Goal: Transaction & Acquisition: Purchase product/service

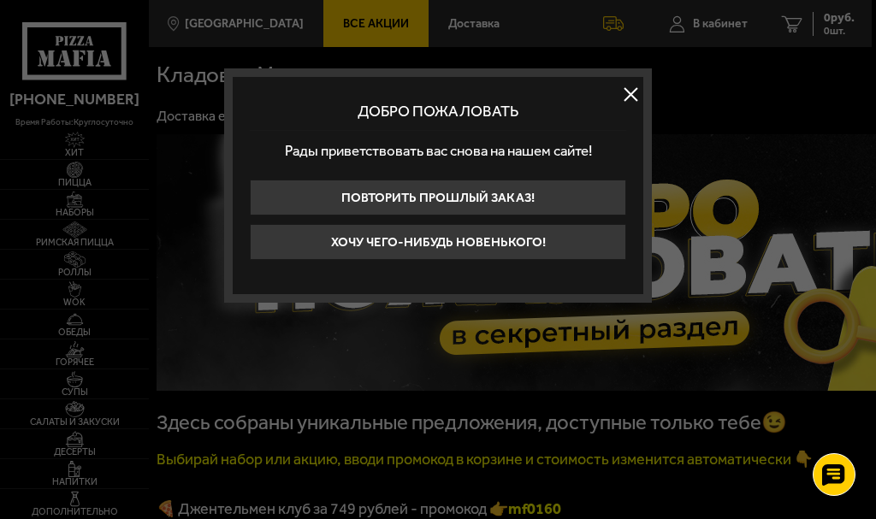
click at [520, 243] on button "Хочу чего-нибудь новенького!" at bounding box center [438, 242] width 376 height 36
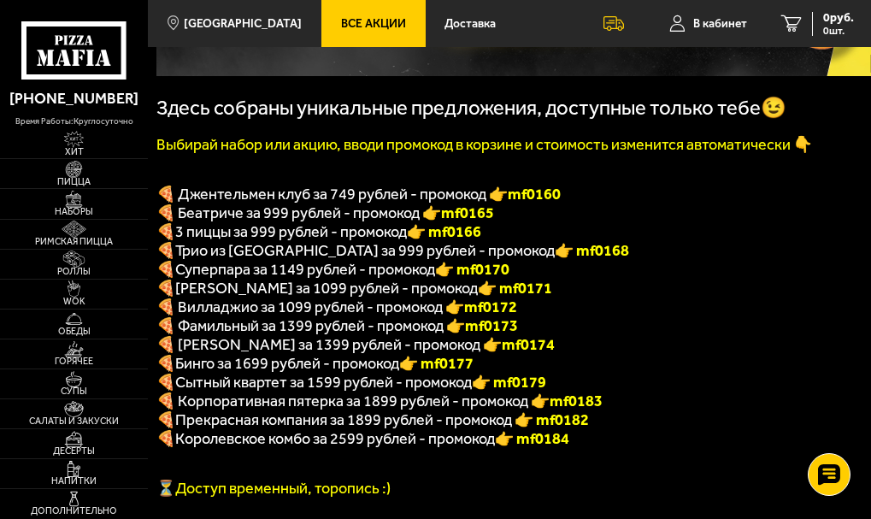
scroll to position [324, 0]
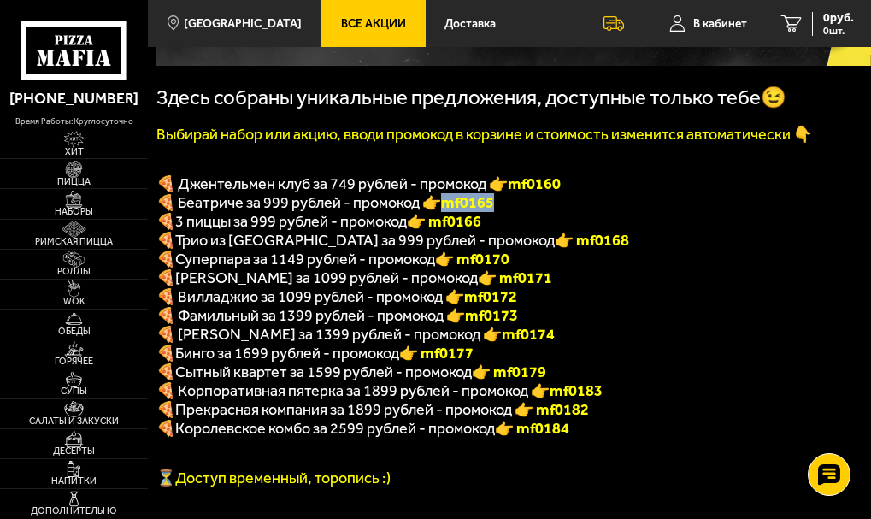
drag, startPoint x: 505, startPoint y: 212, endPoint x: 448, endPoint y: 211, distance: 57.3
click at [448, 211] on p "🍕 Беатриче за 999 рублей - промокод 👉 mf0165" at bounding box center [507, 202] width 702 height 19
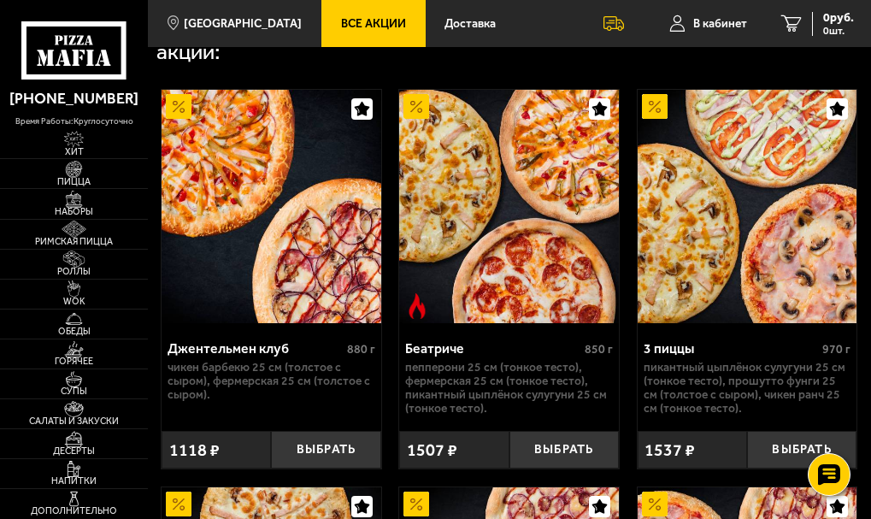
scroll to position [855, 0]
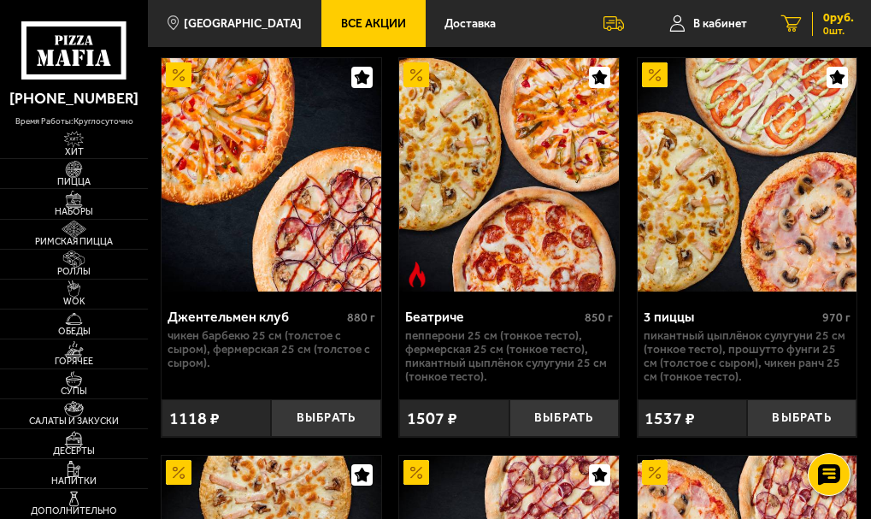
click at [823, 22] on span "0 руб." at bounding box center [838, 18] width 31 height 12
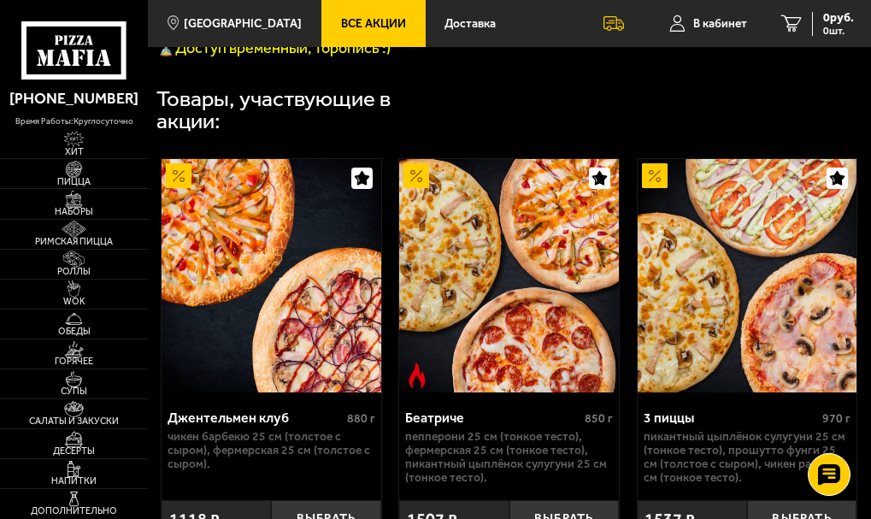
scroll to position [791, 0]
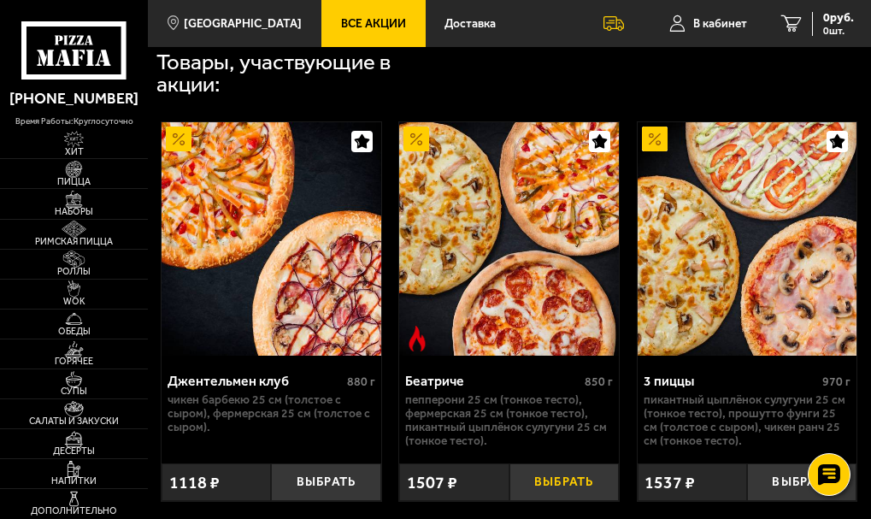
click at [563, 501] on button "Выбрать" at bounding box center [564, 482] width 109 height 38
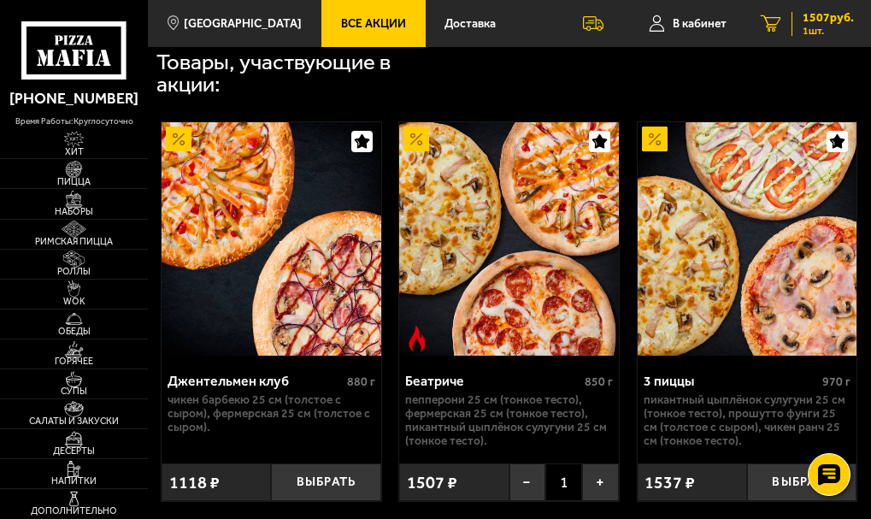
click at [815, 23] on span "1507 руб." at bounding box center [828, 18] width 51 height 12
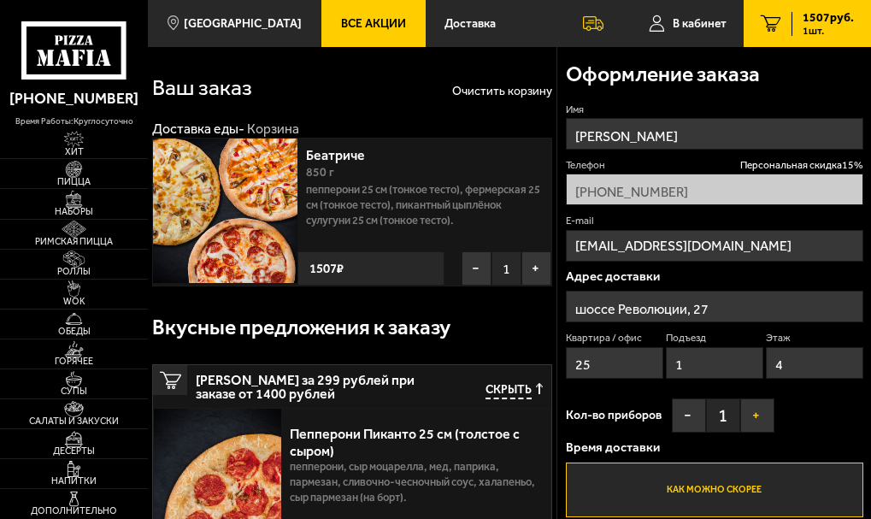
click at [760, 423] on button "+" at bounding box center [757, 415] width 34 height 34
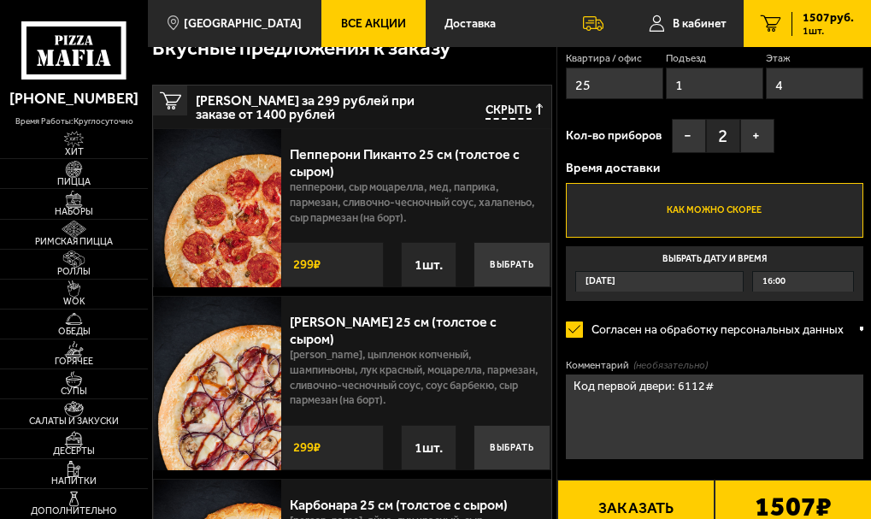
scroll to position [301, 0]
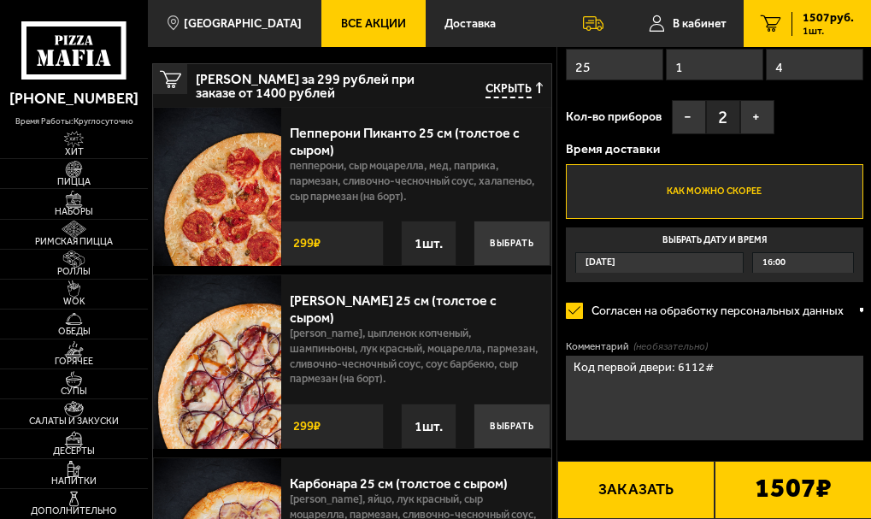
click at [728, 372] on textarea "Код первой двери: 6112#" at bounding box center [715, 399] width 298 height 86
click at [860, 310] on div at bounding box center [861, 310] width 3 height 13
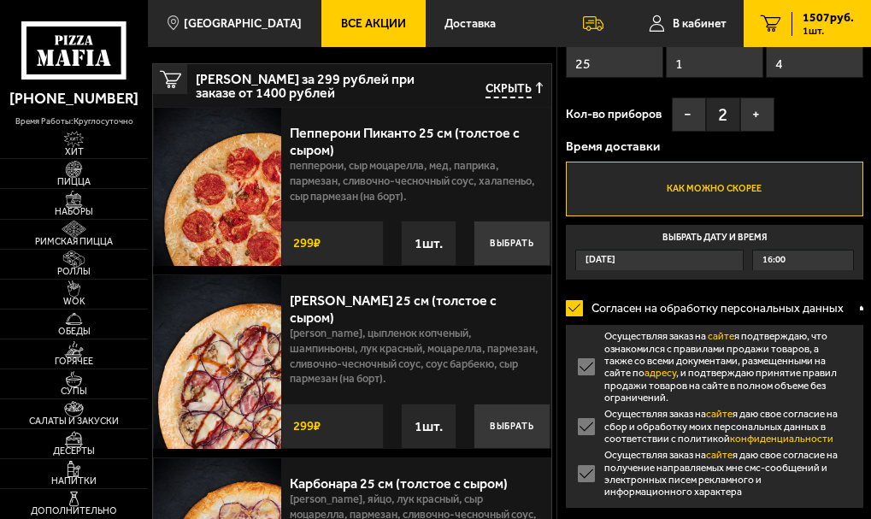
click at [588, 481] on label "Осуществляя заказ на сайте я даю свое согласие на получение направляемых мне см…" at bounding box center [715, 473] width 298 height 49
click at [0, 0] on input "Осуществляя заказ на сайте я даю свое согласие на получение направляемых мне см…" at bounding box center [0, 0] width 0 height 0
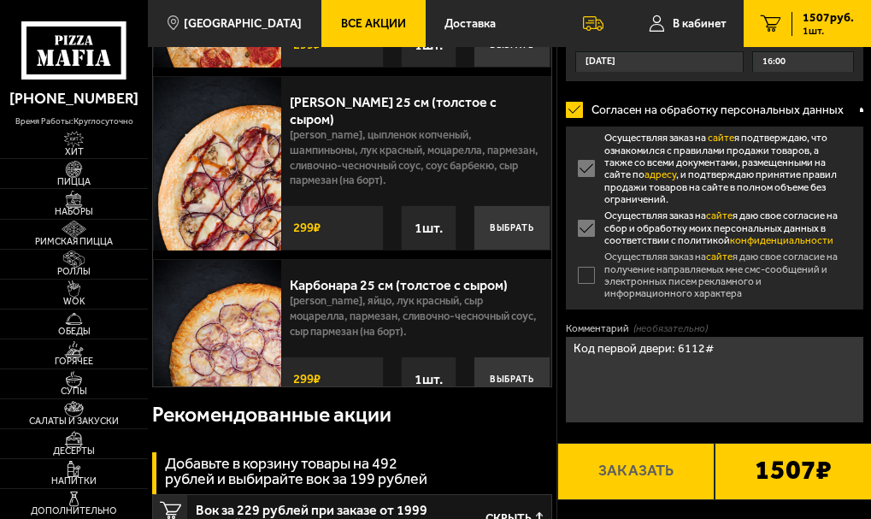
scroll to position [504, 0]
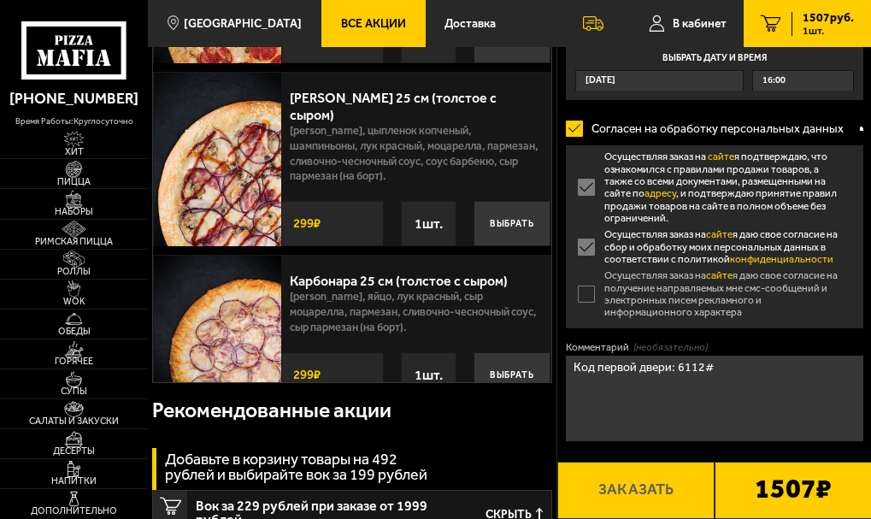
click at [594, 186] on label "Осуществляя заказ на сайте я подтверждаю, что ознакомился с правилами продажи т…" at bounding box center [715, 187] width 298 height 74
click at [0, 0] on input "Осуществляя заказ на сайте я подтверждаю, что ознакомился с правилами продажи т…" at bounding box center [0, 0] width 0 height 0
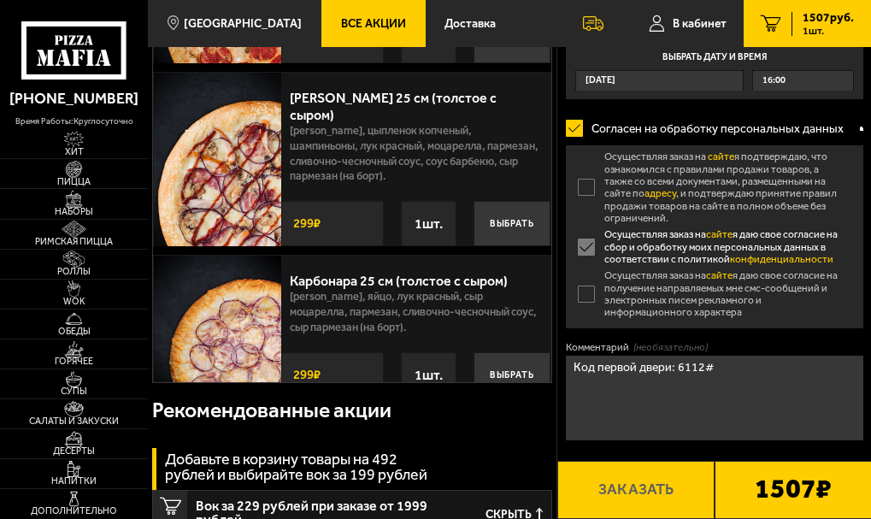
click at [586, 247] on label "Осуществляя заказ на сайте я даю свое согласие на сбор и обработку моих персона…" at bounding box center [715, 246] width 298 height 37
click at [0, 0] on input "Осуществляя заказ на сайте я даю свое согласие на сбор и обработку моих персона…" at bounding box center [0, 0] width 0 height 0
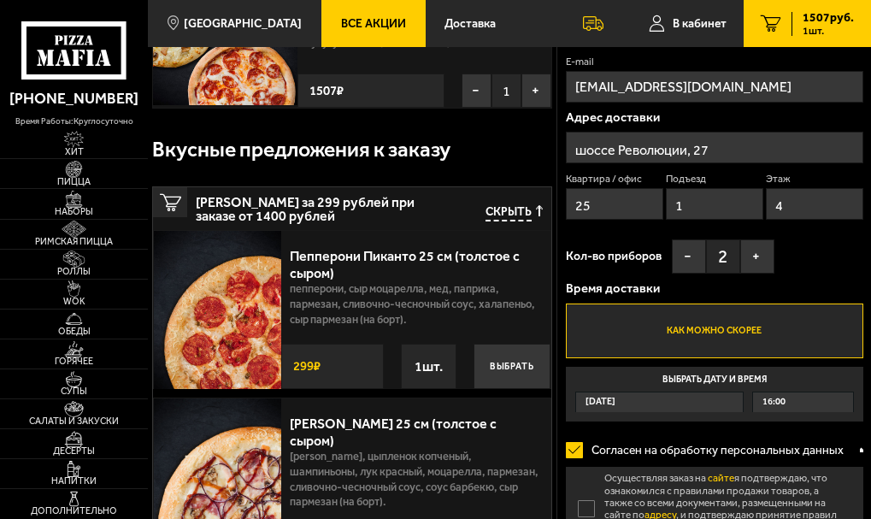
scroll to position [161, 0]
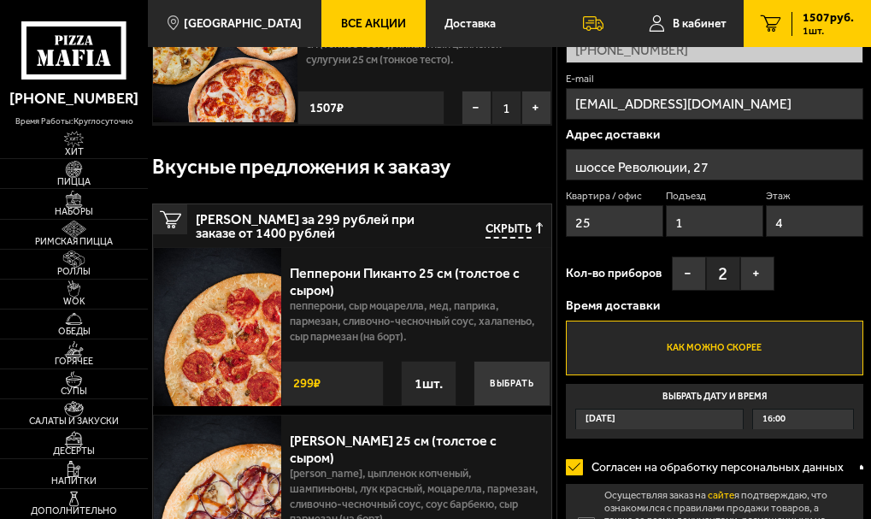
click at [716, 418] on div "Сегодня" at bounding box center [659, 420] width 167 height 20
click at [0, 0] on input "Выбрать дату и время Сегодня 16:00" at bounding box center [0, 0] width 0 height 0
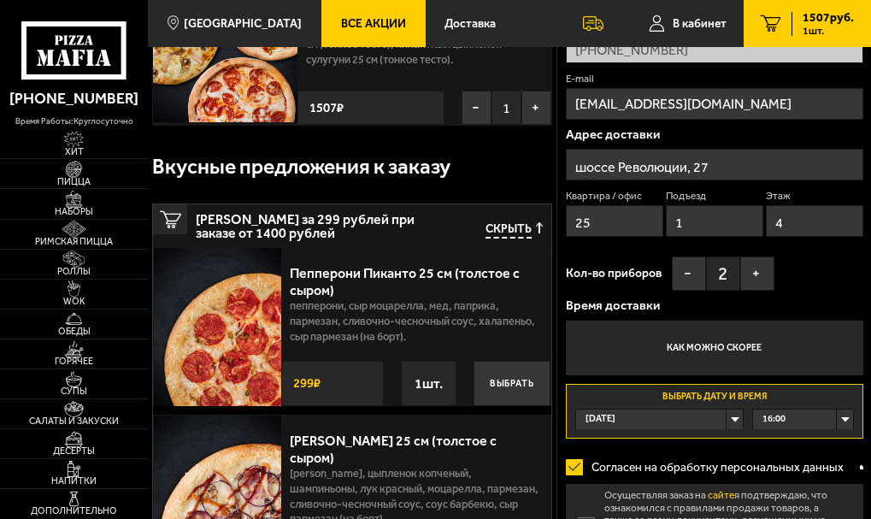
click at [805, 419] on div "16:00" at bounding box center [803, 420] width 100 height 20
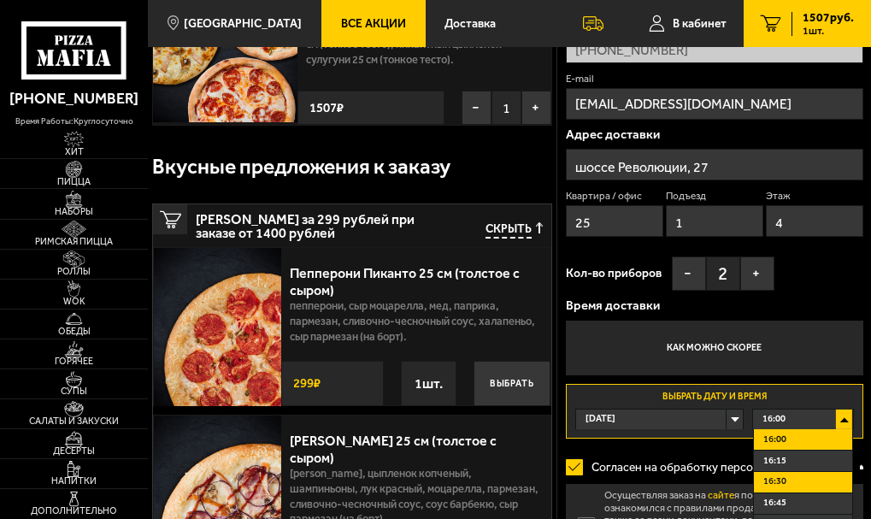
click at [817, 490] on li "16:30" at bounding box center [803, 482] width 98 height 21
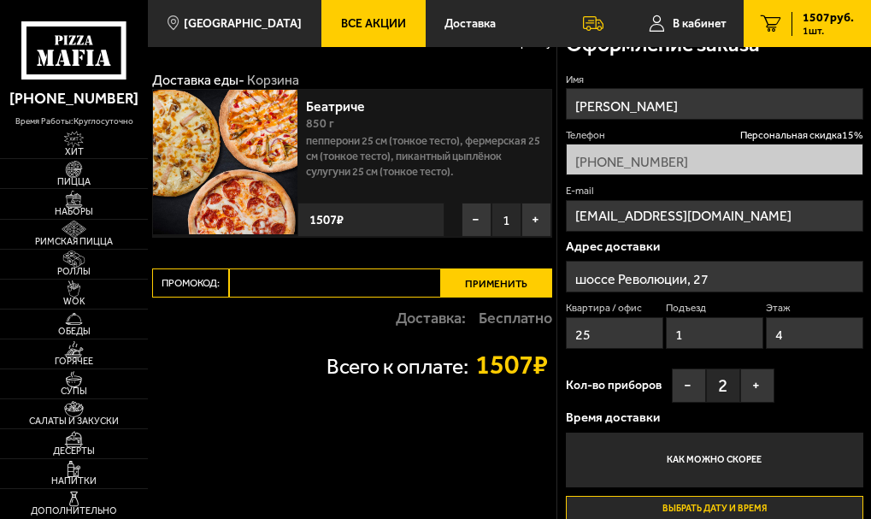
scroll to position [52, 0]
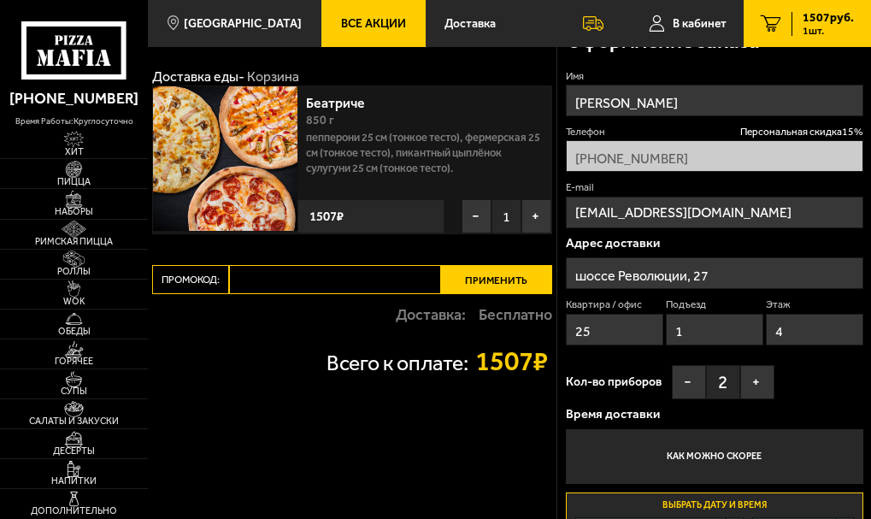
click at [268, 287] on input "Промокод:" at bounding box center [335, 279] width 212 height 29
paste input "mf0165"
type input "mf0165"
click at [477, 285] on button "Применить" at bounding box center [496, 279] width 111 height 29
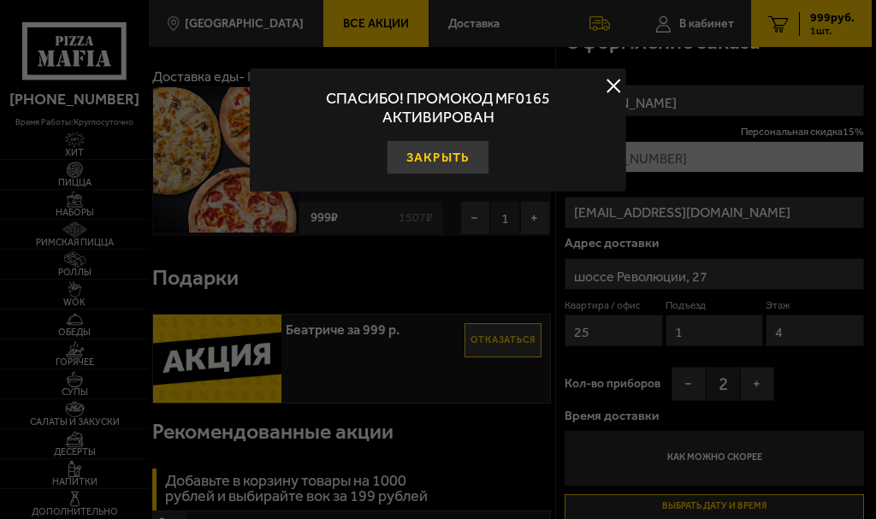
click at [421, 159] on button "Закрыть" at bounding box center [437, 157] width 103 height 34
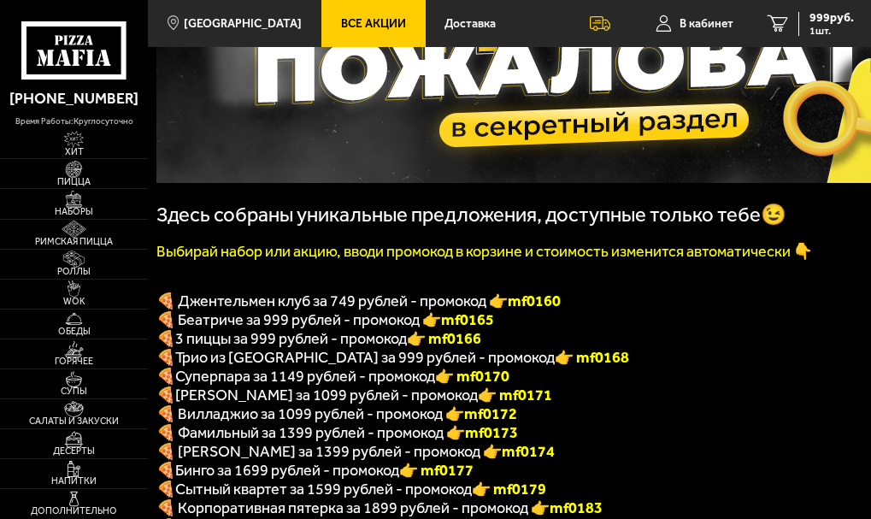
scroll to position [207, 0]
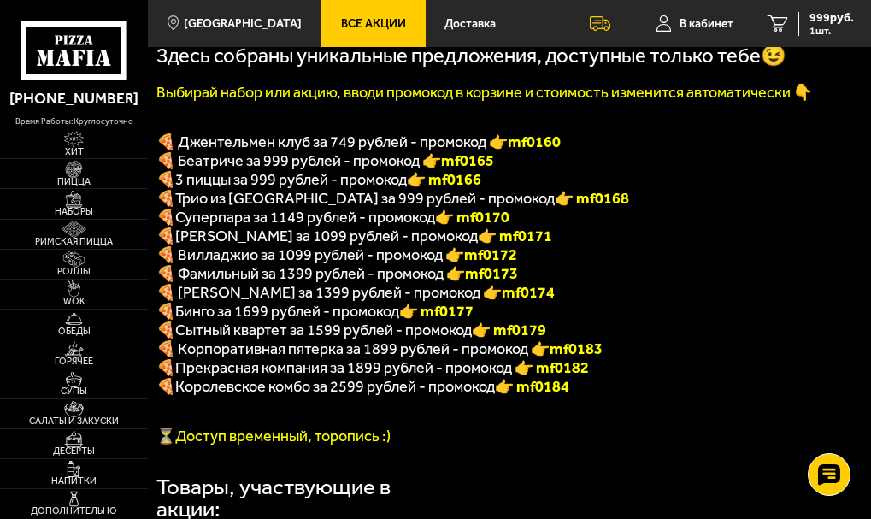
scroll to position [111, 0]
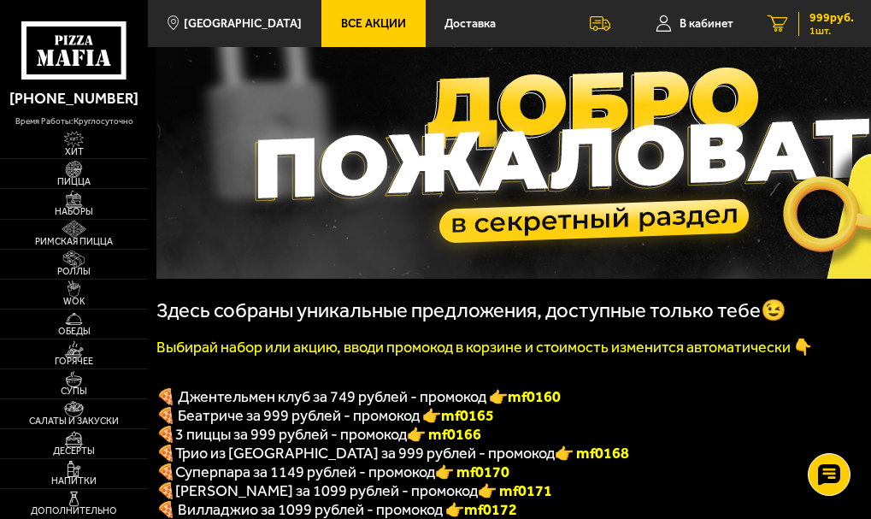
click at [824, 20] on span "999 руб." at bounding box center [832, 18] width 44 height 12
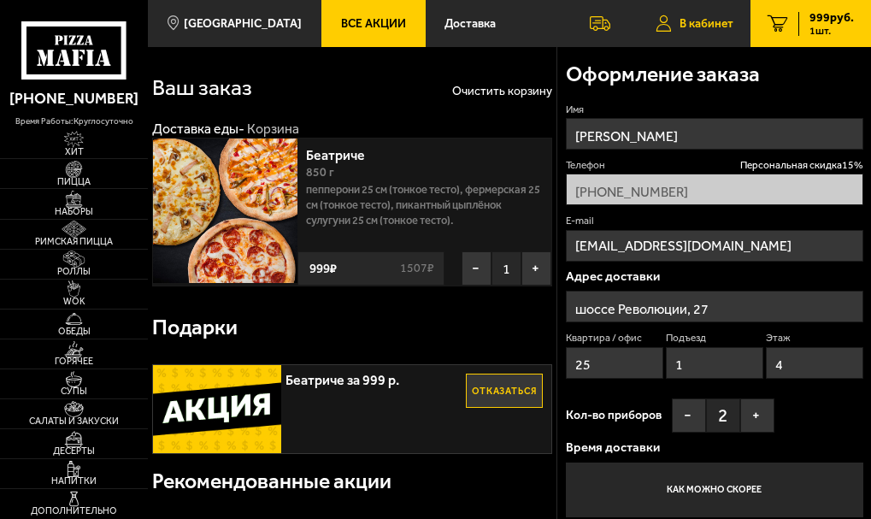
click at [702, 18] on span "В кабинет" at bounding box center [707, 24] width 54 height 12
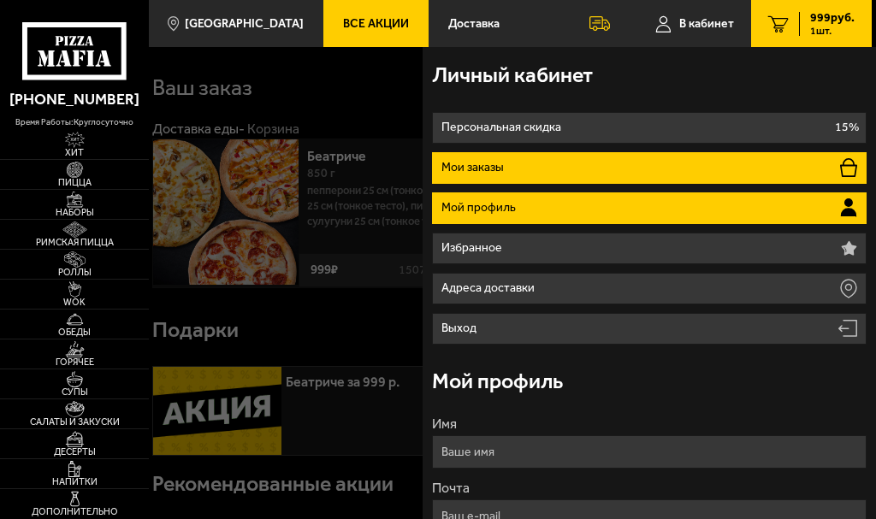
click at [511, 169] on li "Мои заказы" at bounding box center [649, 168] width 435 height 32
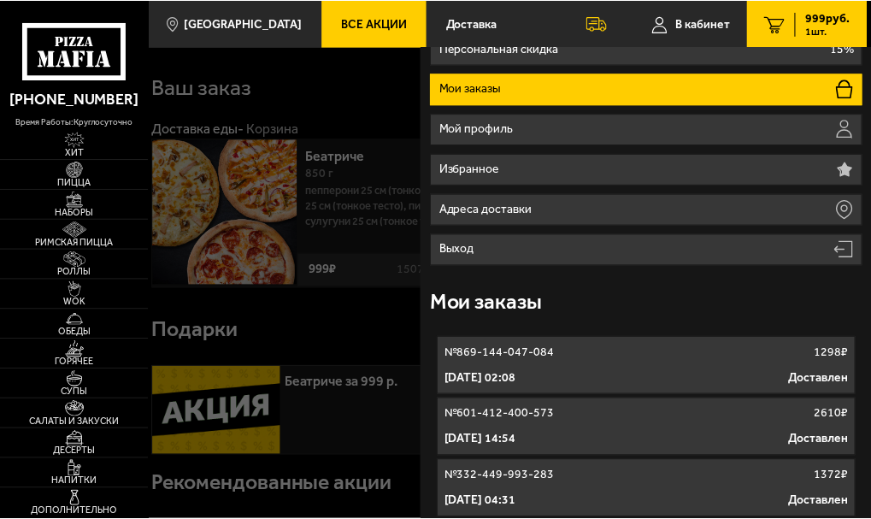
scroll to position [145, 0]
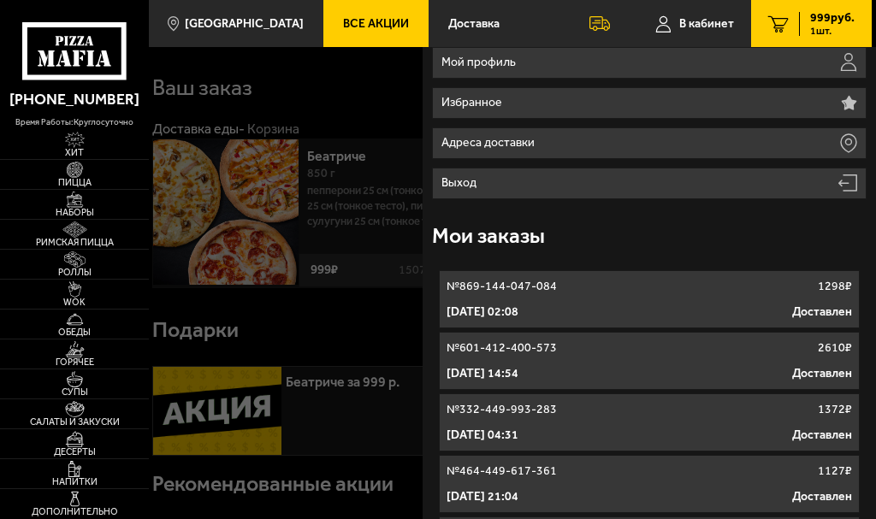
click at [591, 292] on div "№ 869-144-047-084 1298 ₽" at bounding box center [649, 286] width 406 height 17
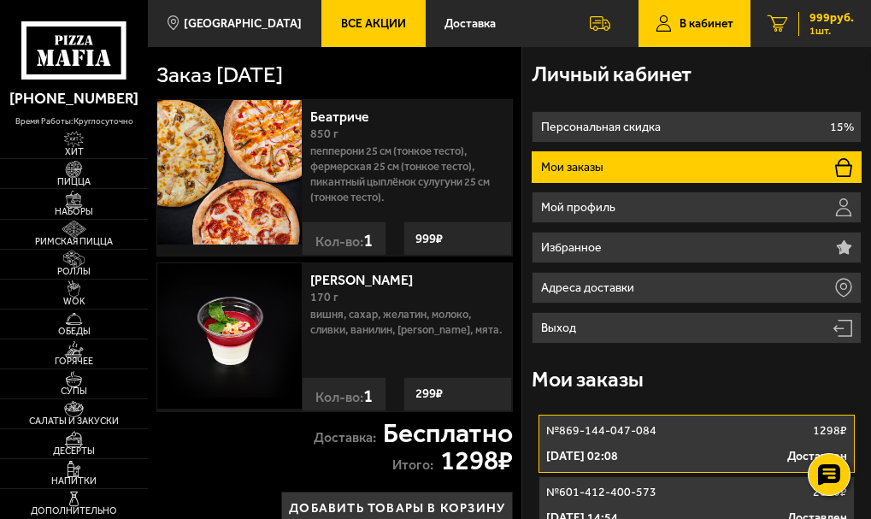
click at [821, 21] on span "999 руб." at bounding box center [832, 18] width 44 height 12
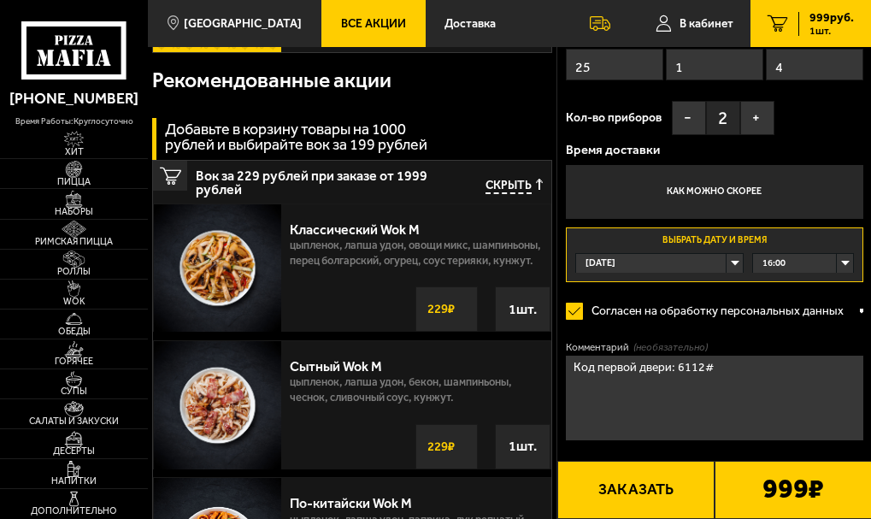
scroll to position [404, 0]
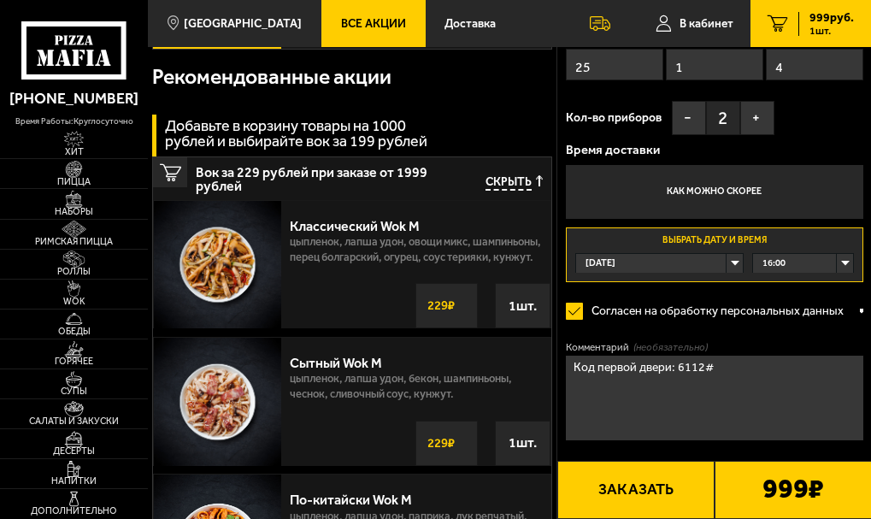
click at [576, 312] on label "Согласен на обработку персональных данных" at bounding box center [713, 311] width 295 height 34
click at [0, 0] on input "Согласен на обработку персональных данных" at bounding box center [0, 0] width 0 height 0
click at [581, 305] on label "Согласен на обработку персональных данных" at bounding box center [713, 311] width 295 height 34
click at [0, 0] on input "Согласен на обработку персональных данных" at bounding box center [0, 0] width 0 height 0
click at [860, 308] on div at bounding box center [861, 310] width 3 height 13
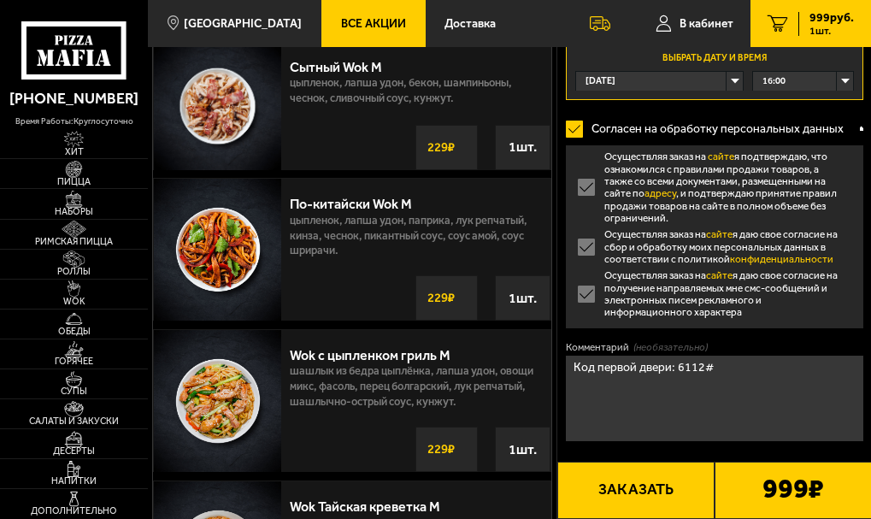
scroll to position [703, 0]
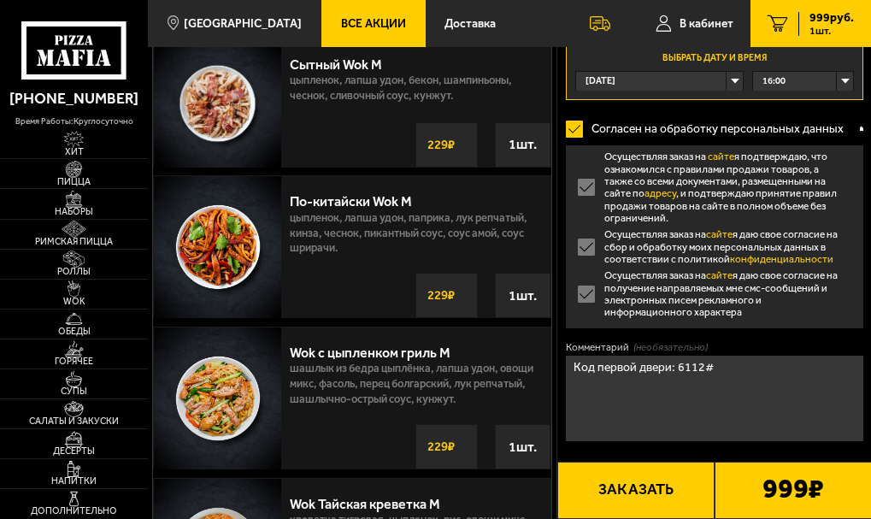
click at [583, 291] on label "Осуществляя заказ на сайте я даю свое согласие на получение направляемых мне см…" at bounding box center [715, 293] width 298 height 49
click at [0, 0] on input "Осуществляя заказ на сайте я даю свое согласие на получение направляемых мне см…" at bounding box center [0, 0] width 0 height 0
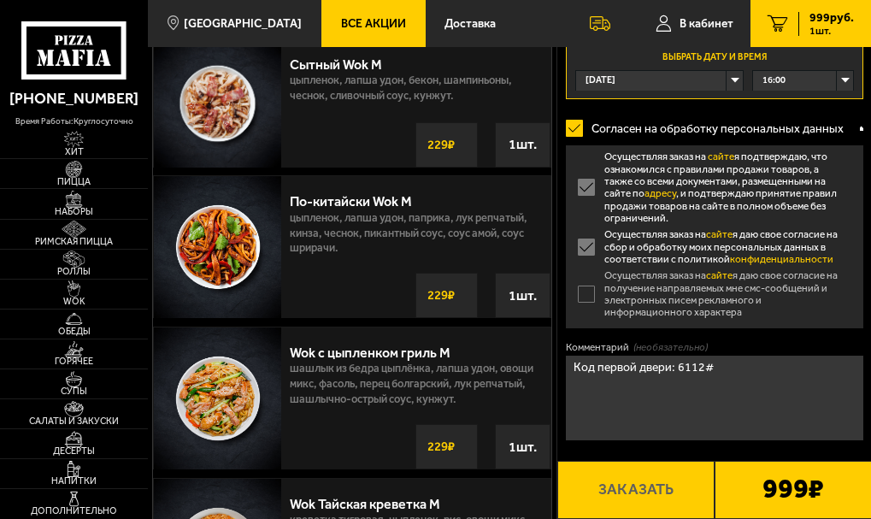
click at [589, 188] on label "Осуществляя заказ на сайте я подтверждаю, что ознакомился с правилами продажи т…" at bounding box center [715, 187] width 298 height 74
click at [0, 0] on input "Осуществляя заказ на сайте я подтверждаю, что ознакомился с правилами продажи т…" at bounding box center [0, 0] width 0 height 0
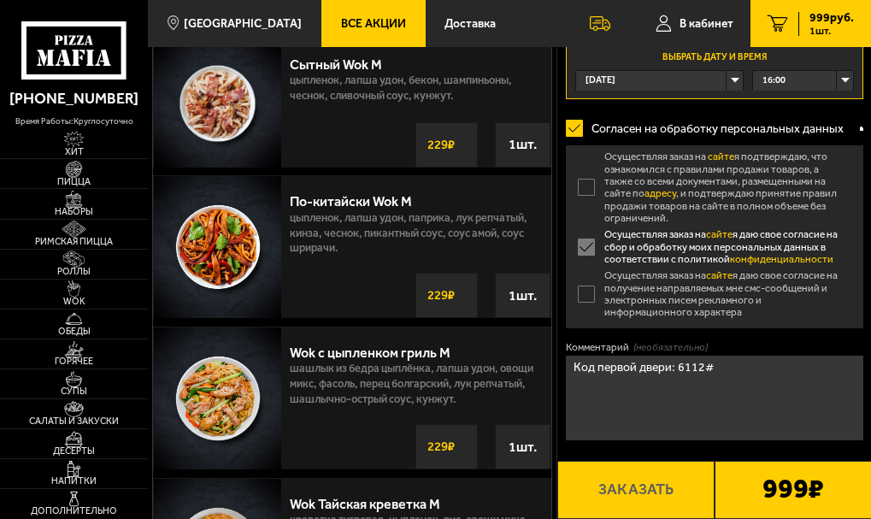
click at [581, 254] on label "Осуществляя заказ на сайте я даю свое согласие на сбор и обработку моих персона…" at bounding box center [715, 246] width 298 height 37
click at [0, 0] on input "Осуществляя заказ на сайте я даю свое согласие на сбор и обработку моих персона…" at bounding box center [0, 0] width 0 height 0
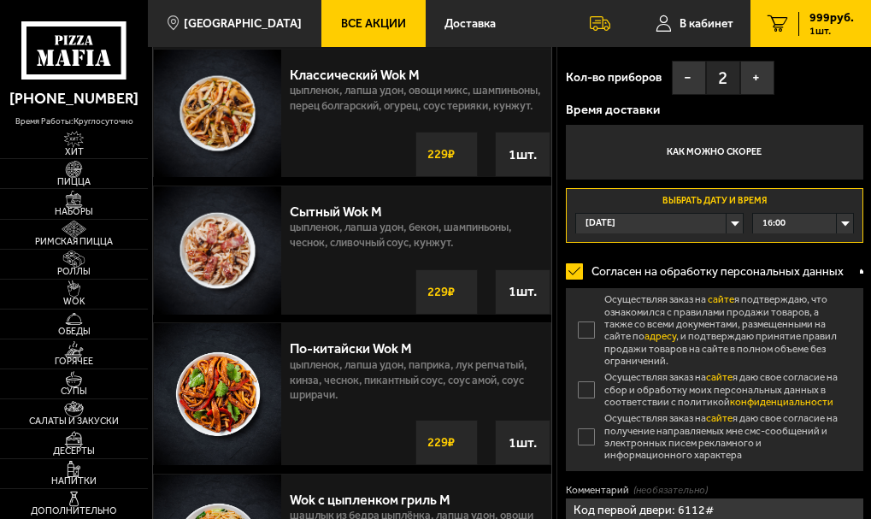
scroll to position [513, 0]
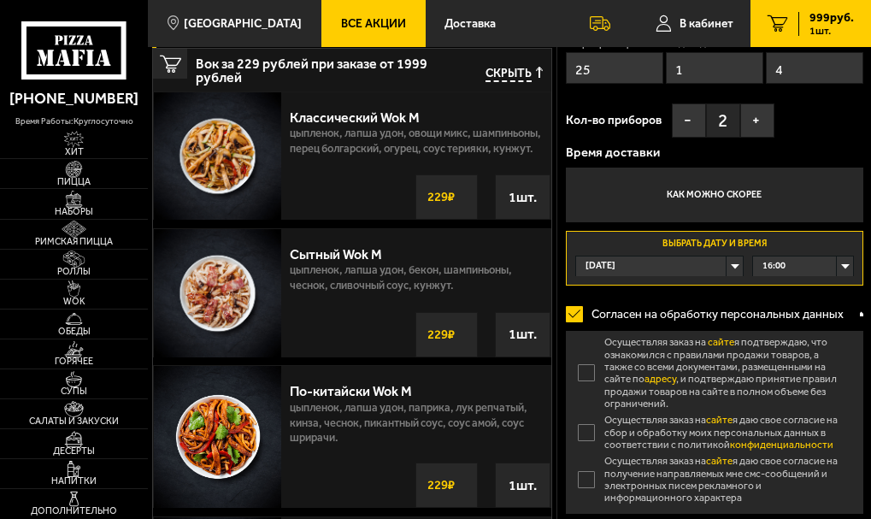
click at [812, 263] on div "16:00" at bounding box center [803, 267] width 100 height 20
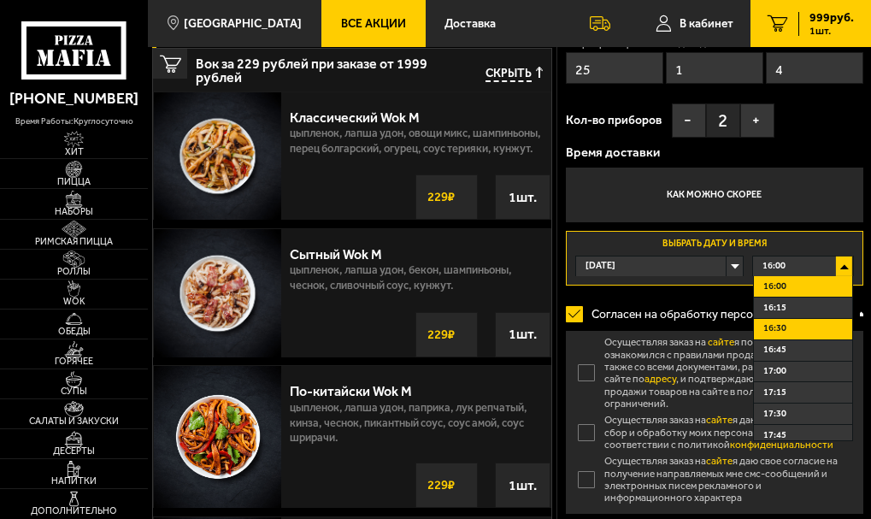
click at [802, 333] on li "16:30" at bounding box center [803, 329] width 98 height 21
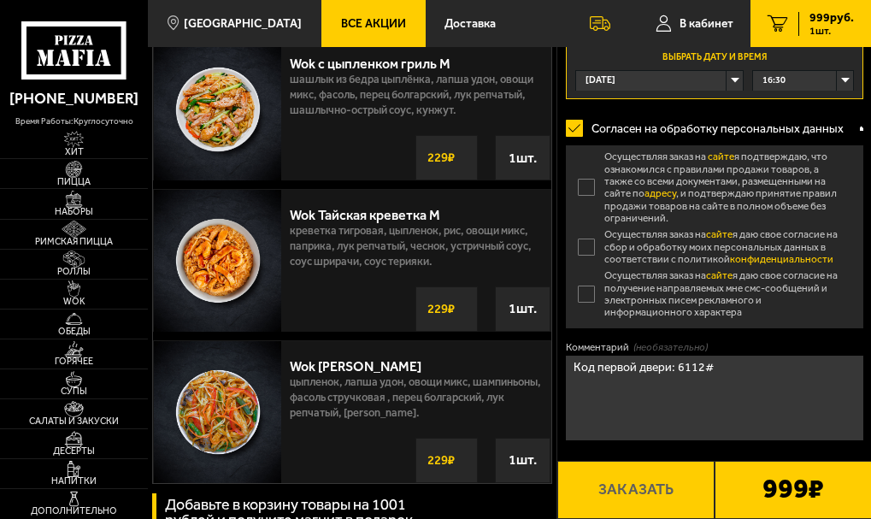
scroll to position [1048, 0]
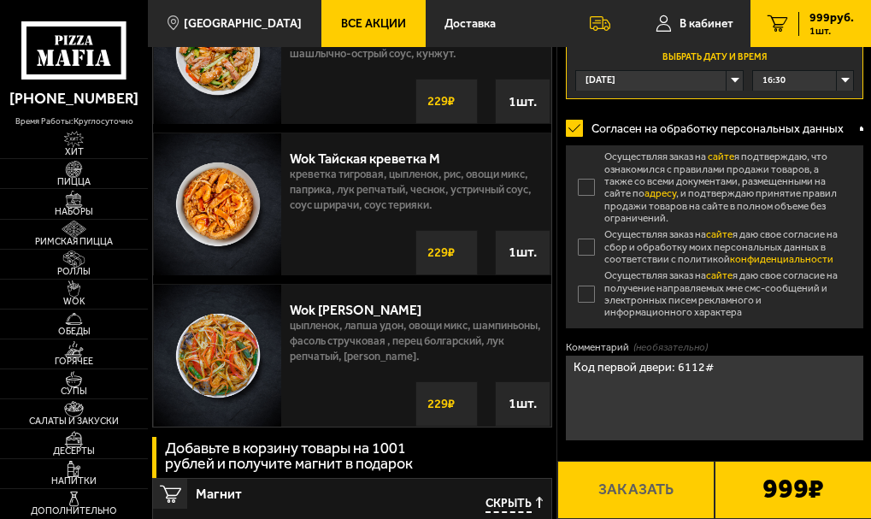
click at [587, 243] on label "Осуществляя заказ на сайте я даю свое согласие на сбор и обработку моих персона…" at bounding box center [715, 246] width 298 height 37
click at [0, 0] on input "Осуществляя заказ на сайте я даю свое согласие на сбор и обработку моих персона…" at bounding box center [0, 0] width 0 height 0
click at [569, 123] on label "Согласен на обработку персональных данных" at bounding box center [713, 128] width 295 height 34
click at [0, 0] on input "Согласен на обработку персональных данных" at bounding box center [0, 0] width 0 height 0
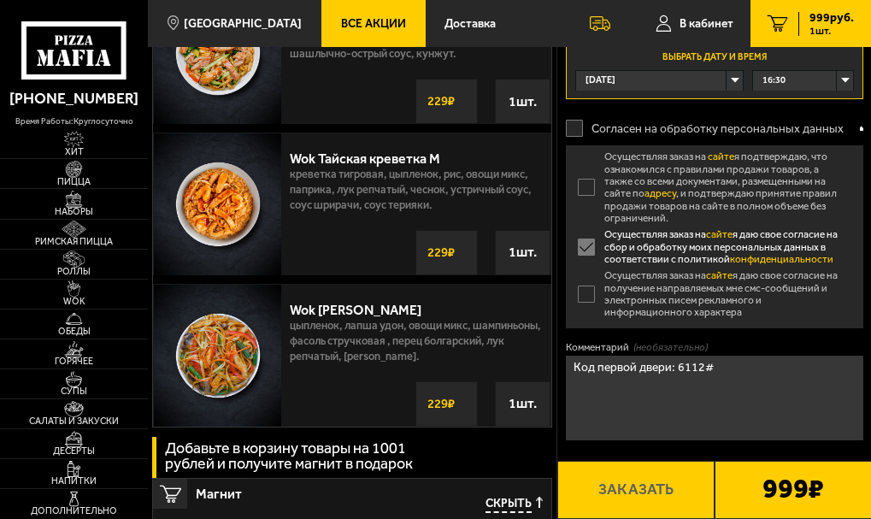
click at [590, 241] on label "Осуществляя заказ на сайте я даю свое согласие на сбор и обработку моих персона…" at bounding box center [715, 246] width 298 height 37
click at [0, 0] on input "Осуществляя заказ на сайте я даю свое согласие на сбор и обработку моих персона…" at bounding box center [0, 0] width 0 height 0
click at [590, 243] on label "Осуществляя заказ на сайте я даю свое согласие на сбор и обработку моих персона…" at bounding box center [715, 246] width 298 height 37
click at [0, 0] on input "Осуществляя заказ на сайте я даю свое согласие на сбор и обработку моих персона…" at bounding box center [0, 0] width 0 height 0
click at [593, 288] on label "Осуществляя заказ на сайте я даю свое согласие на получение направляемых мне см…" at bounding box center [715, 293] width 298 height 49
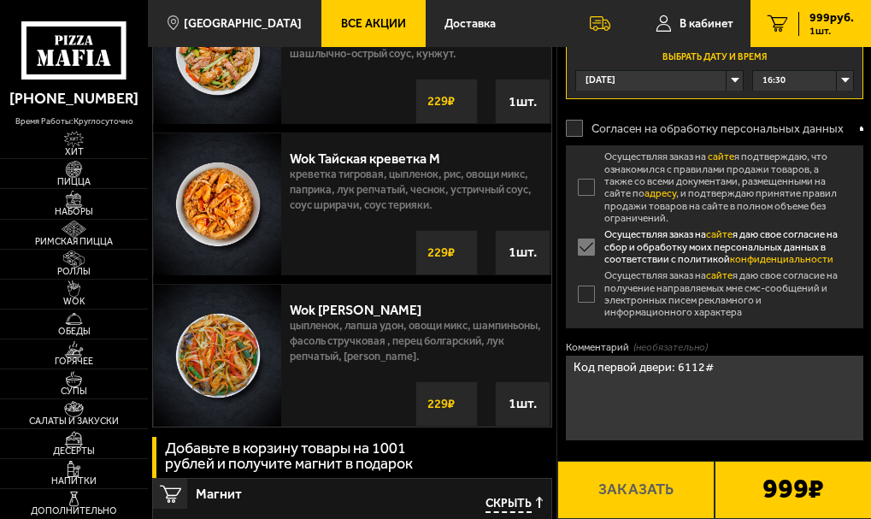
click at [0, 0] on input "Осуществляя заказ на сайте я даю свое согласие на получение направляемых мне см…" at bounding box center [0, 0] width 0 height 0
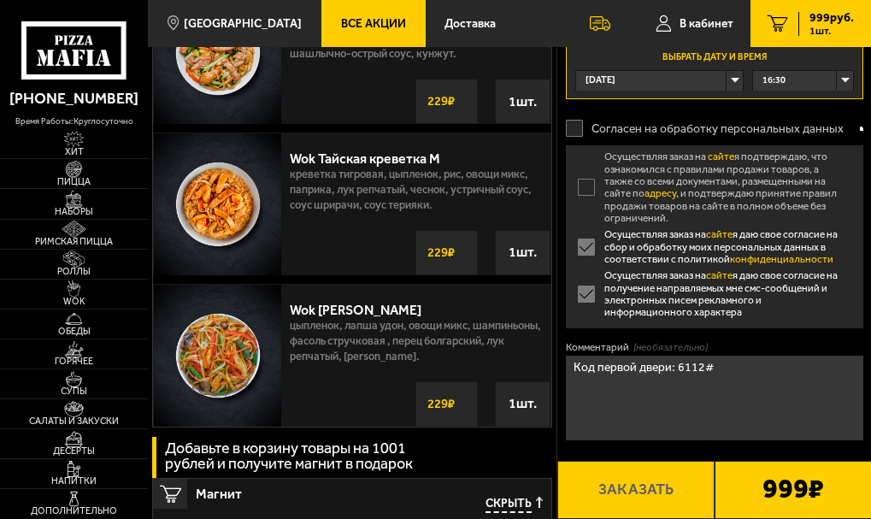
click at [587, 188] on label "Осуществляя заказ на сайте я подтверждаю, что ознакомился с правилами продажи т…" at bounding box center [715, 187] width 298 height 74
click at [0, 0] on input "Осуществляя заказ на сайте я подтверждаю, что ознакомился с правилами продажи т…" at bounding box center [0, 0] width 0 height 0
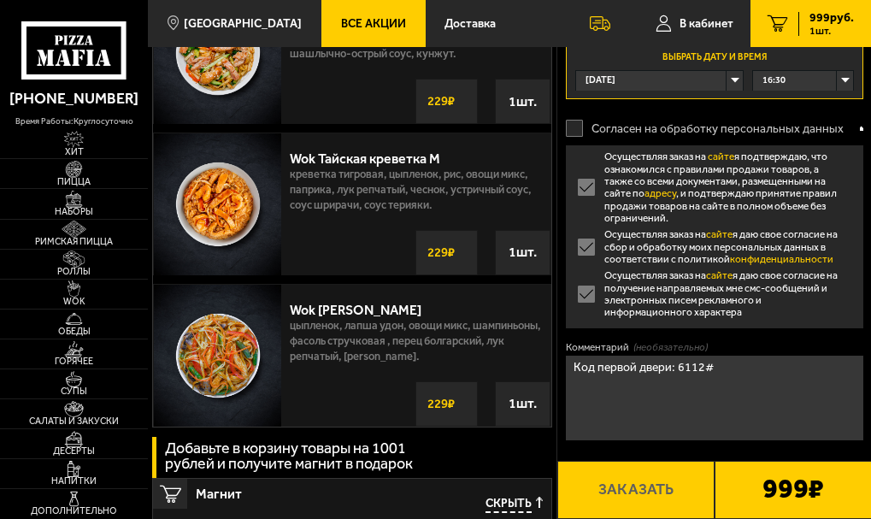
click at [585, 233] on label "Осуществляя заказ на сайте я даю свое согласие на сбор и обработку моих персона…" at bounding box center [715, 246] width 298 height 37
click at [0, 0] on input "Осуществляя заказ на сайте я даю свое согласие на сбор и обработку моих персона…" at bounding box center [0, 0] width 0 height 0
click at [574, 132] on label "Согласен на обработку персональных данных" at bounding box center [713, 128] width 295 height 34
click at [0, 0] on input "Согласен на обработку персональных данных" at bounding box center [0, 0] width 0 height 0
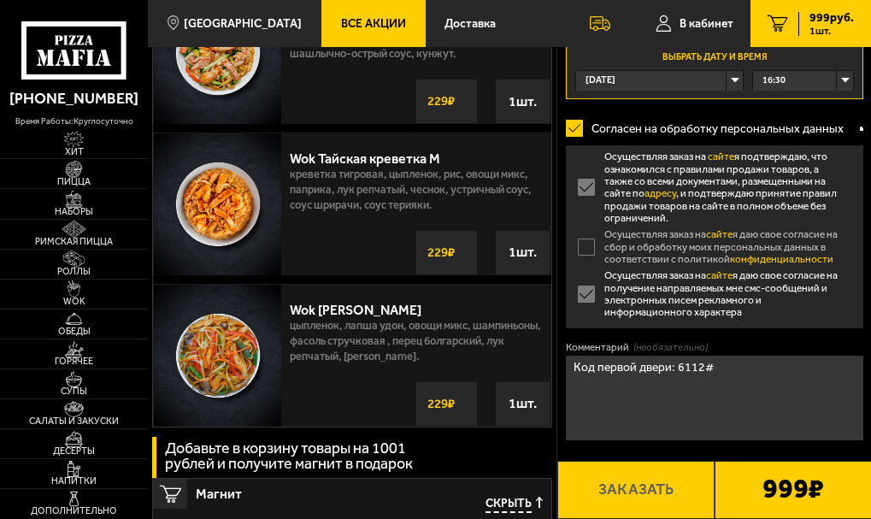
click at [584, 188] on label "Осуществляя заказ на сайте я подтверждаю, что ознакомился с правилами продажи т…" at bounding box center [715, 187] width 298 height 74
click at [0, 0] on input "Осуществляя заказ на сайте я подтверждаю, что ознакомился с правилами продажи т…" at bounding box center [0, 0] width 0 height 0
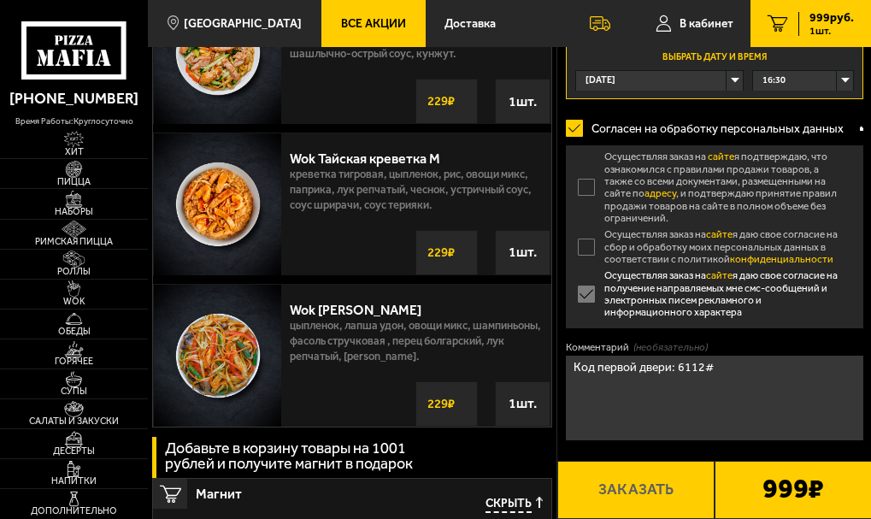
click at [591, 242] on label "Осуществляя заказ на сайте я даю свое согласие на сбор и обработку моих персона…" at bounding box center [715, 246] width 298 height 37
click at [0, 0] on input "Осуществляя заказ на сайте я даю свое согласие на сбор и обработку моих персона…" at bounding box center [0, 0] width 0 height 0
click at [591, 301] on label "Осуществляя заказ на сайте я даю свое согласие на получение направляемых мне см…" at bounding box center [715, 293] width 298 height 49
click at [0, 0] on input "Осуществляя заказ на сайте я даю свое согласие на получение направляемых мне см…" at bounding box center [0, 0] width 0 height 0
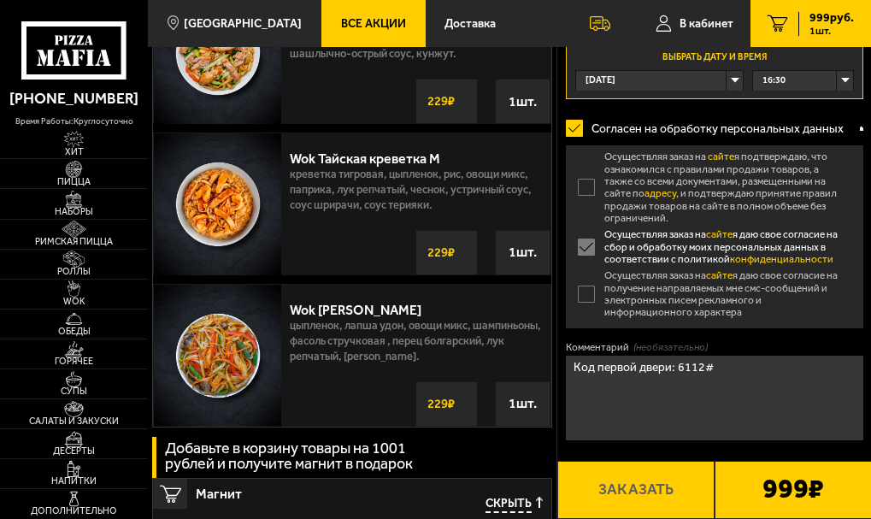
click at [591, 178] on label "Осуществляя заказ на сайте я подтверждаю, что ознакомился с правилами продажи т…" at bounding box center [715, 187] width 298 height 74
click at [0, 0] on input "Осуществляя заказ на сайте я подтверждаю, что ознакомился с правилами продажи т…" at bounding box center [0, 0] width 0 height 0
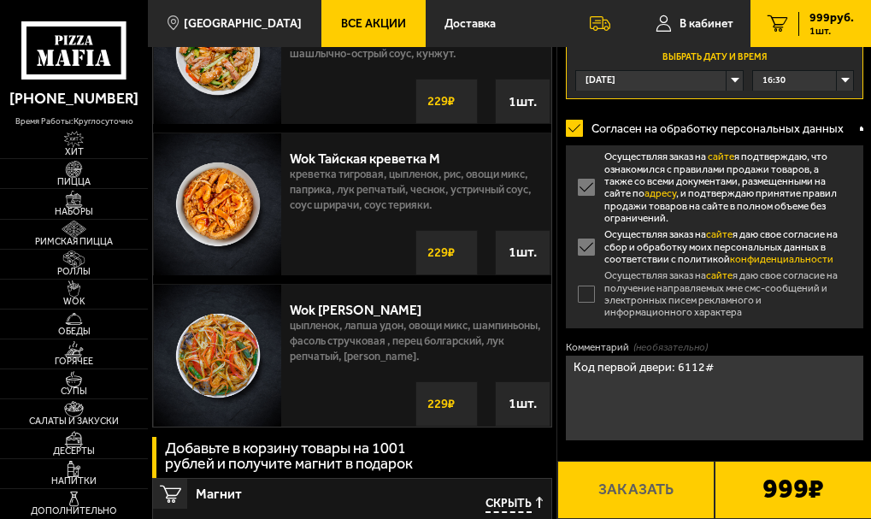
click at [588, 292] on label "Осуществляя заказ на сайте я даю свое согласие на получение направляемых мне см…" at bounding box center [715, 293] width 298 height 49
click at [0, 0] on input "Осуществляя заказ на сайте я даю свое согласие на получение направляемых мне см…" at bounding box center [0, 0] width 0 height 0
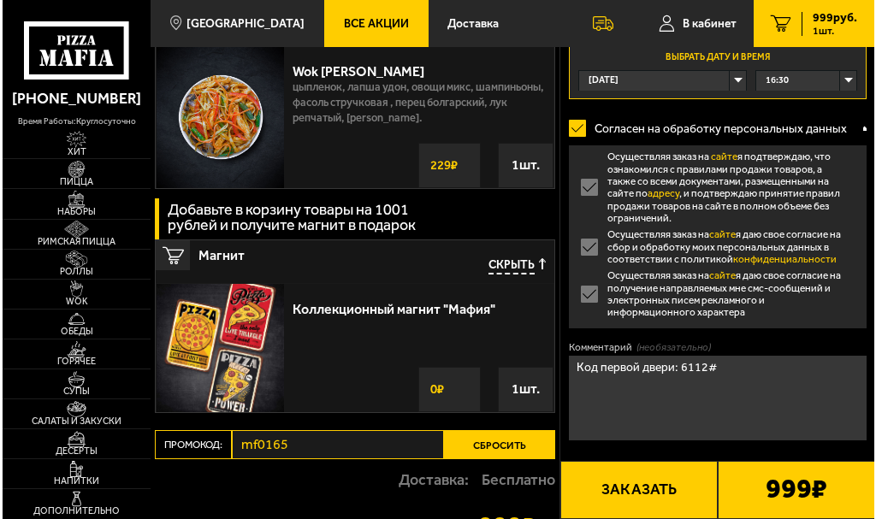
scroll to position [1295, 0]
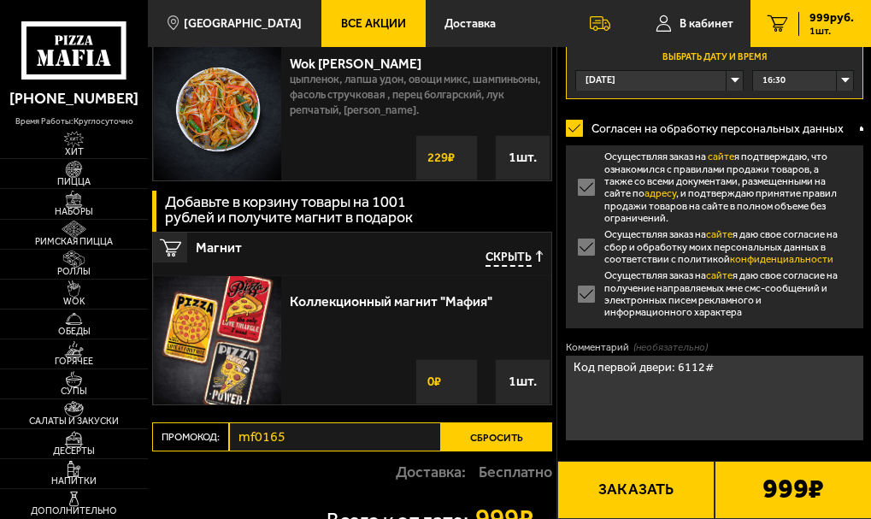
click at [640, 488] on button "Заказать" at bounding box center [635, 490] width 157 height 58
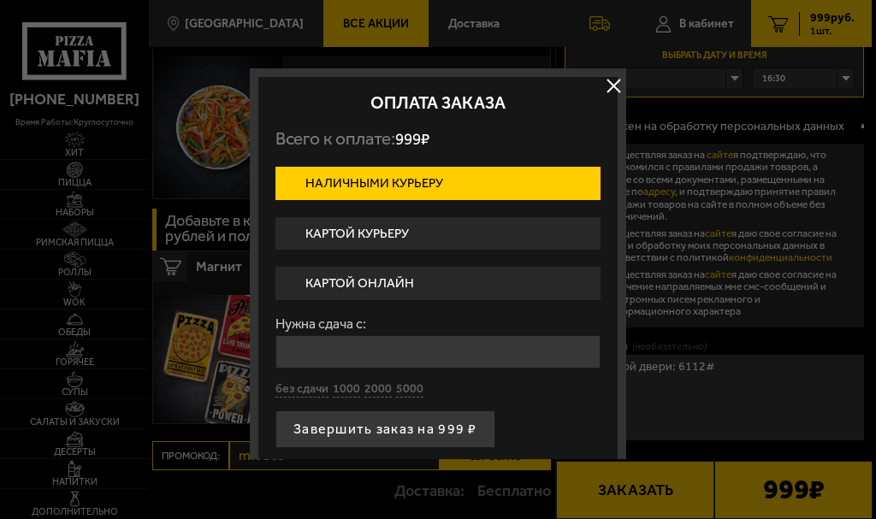
click at [390, 284] on label "Картой онлайн" at bounding box center [437, 283] width 325 height 33
click at [0, 0] on input "Картой онлайн" at bounding box center [0, 0] width 0 height 0
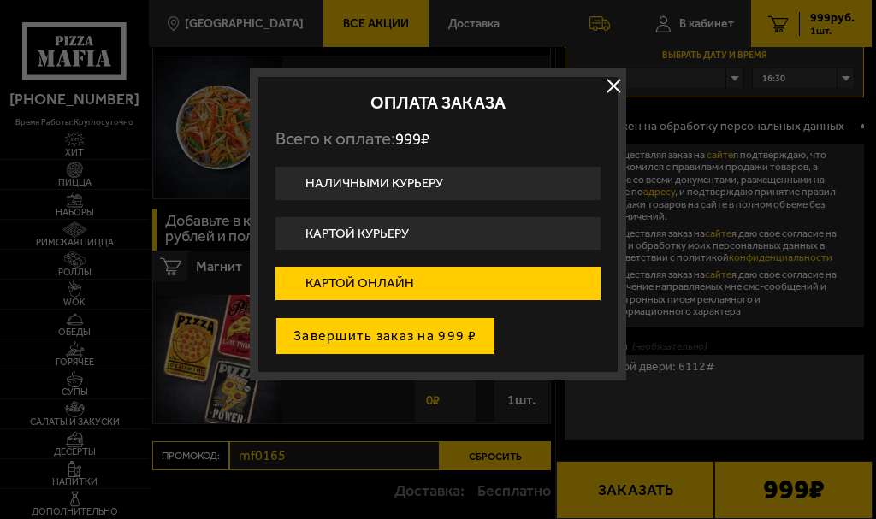
click at [365, 340] on button "Завершить заказ на 999 ₽" at bounding box center [385, 336] width 220 height 38
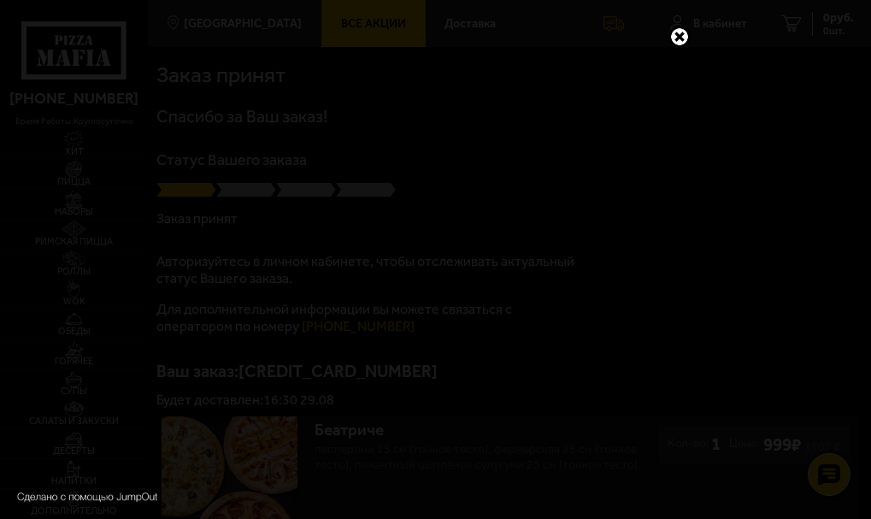
click at [675, 35] on link at bounding box center [680, 37] width 22 height 22
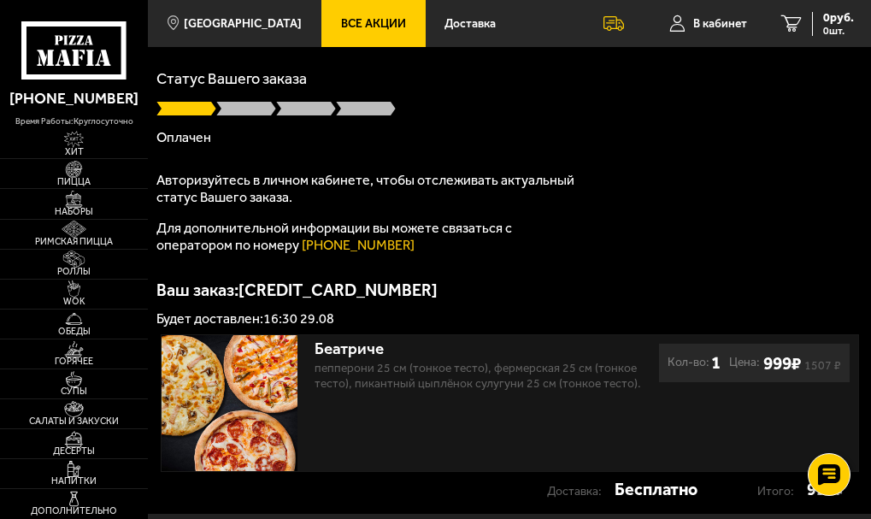
scroll to position [50, 0]
